Goal: Information Seeking & Learning: Learn about a topic

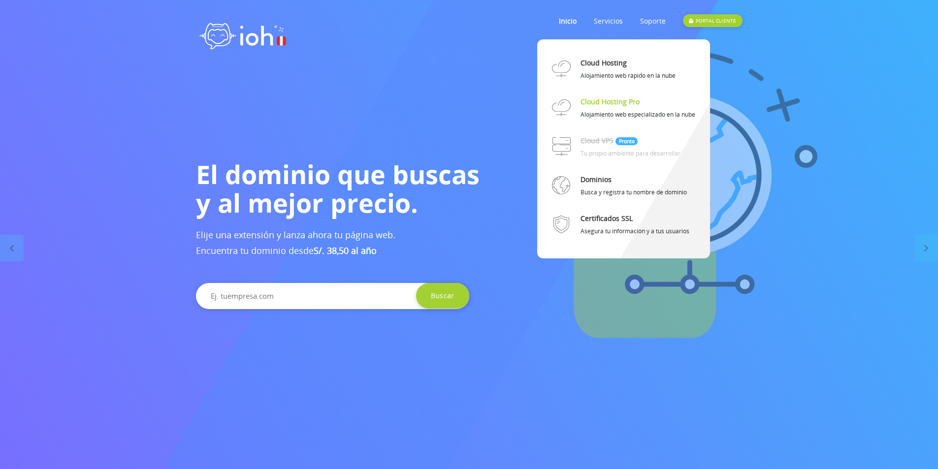
click at [594, 100] on link "Cloud Hosting Pro" at bounding box center [609, 101] width 59 height 17
